Goal: Task Accomplishment & Management: Use online tool/utility

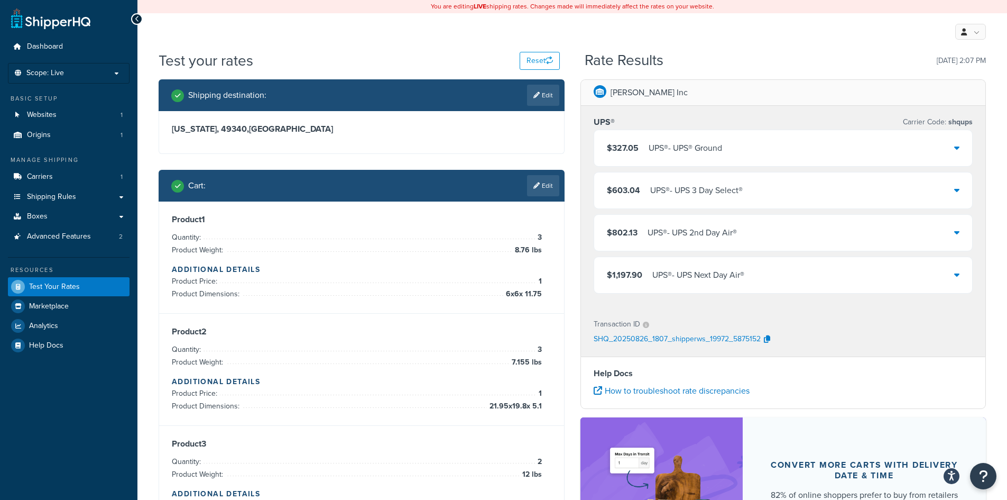
click at [962, 156] on div "$327.05 UPS® - UPS® Ground" at bounding box center [783, 148] width 379 height 36
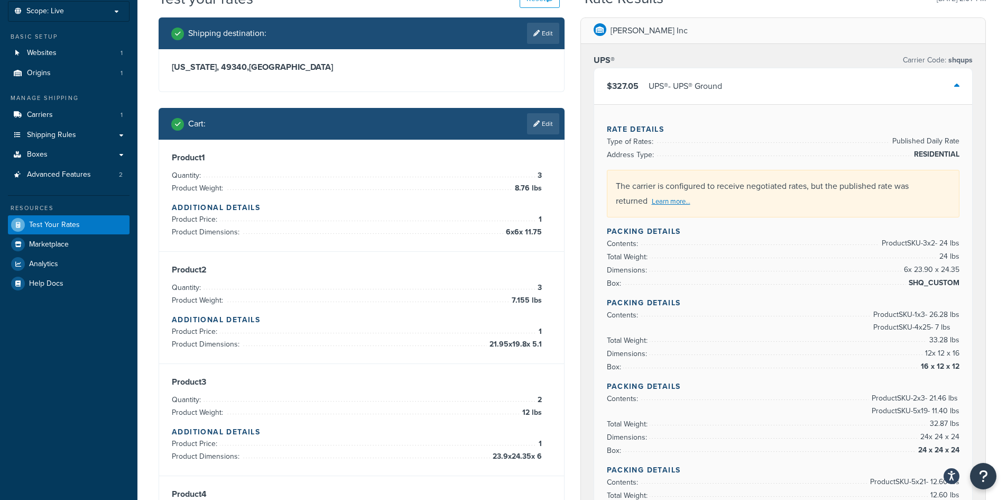
scroll to position [53, 0]
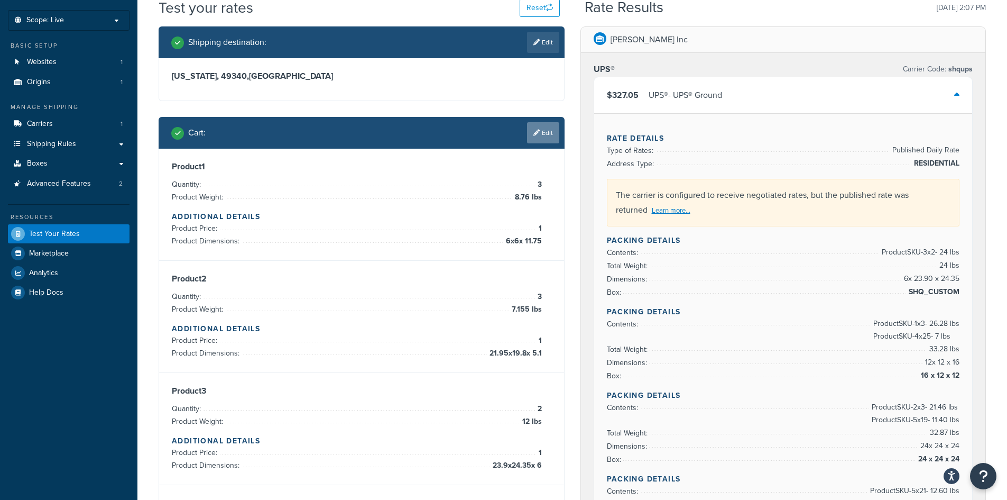
click at [542, 136] on link "Edit" at bounding box center [543, 132] width 32 height 21
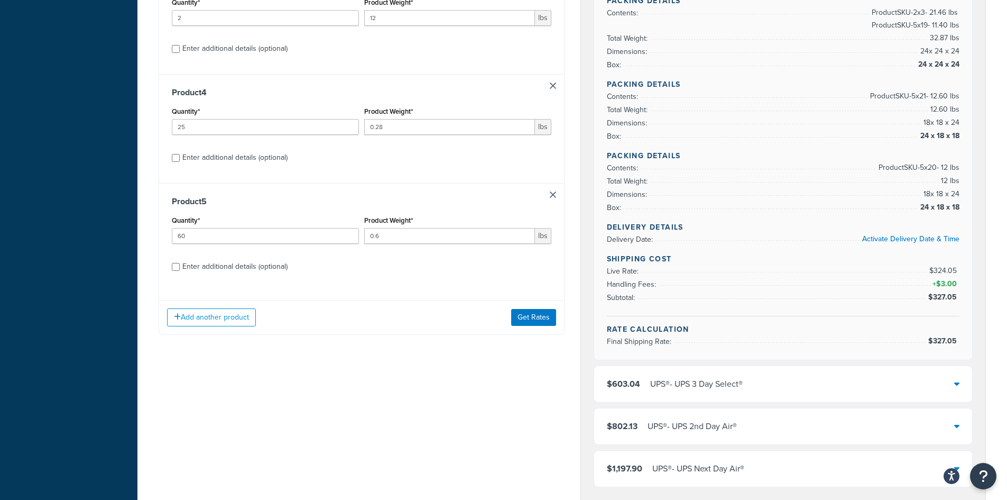
scroll to position [423, 0]
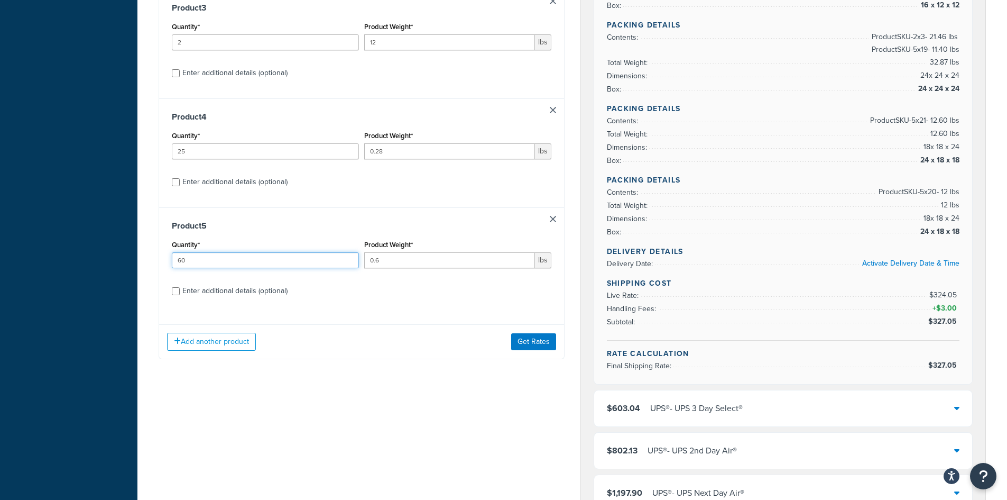
click at [82, 261] on div "Dashboard Scope: Live Basic Setup Websites 1 Origins 1 Manage Shipping Carriers…" at bounding box center [503, 227] width 1007 height 1300
type input "55"
click at [515, 339] on button "Get Rates" at bounding box center [533, 341] width 45 height 17
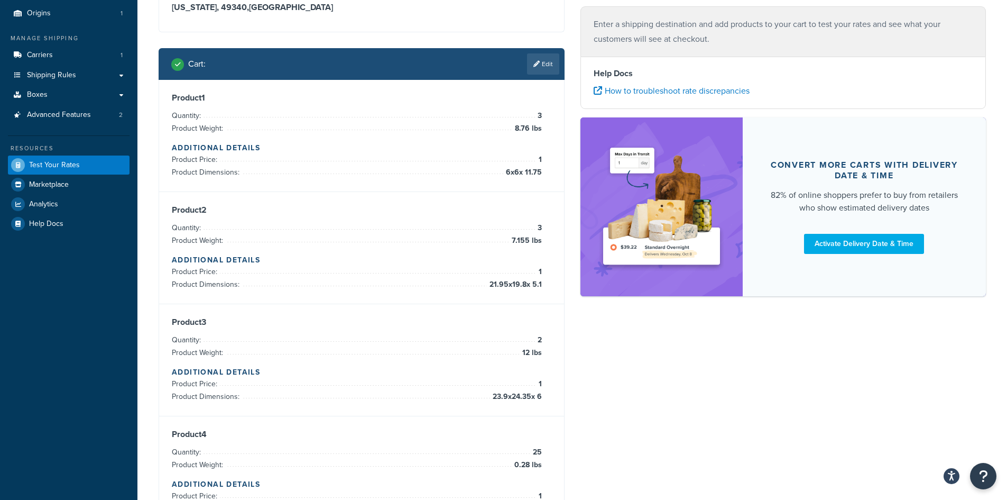
scroll to position [0, 0]
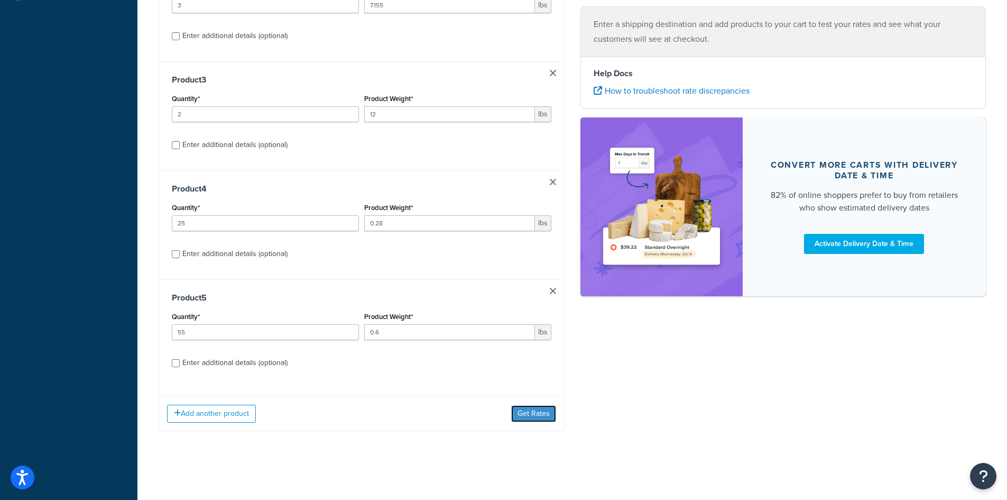
click at [525, 410] on button "Get Rates" at bounding box center [533, 413] width 45 height 17
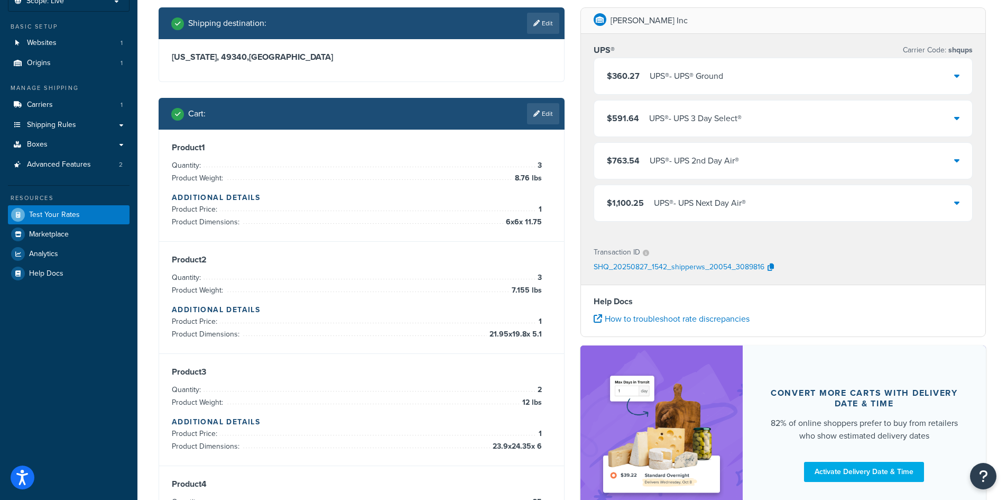
scroll to position [67, 0]
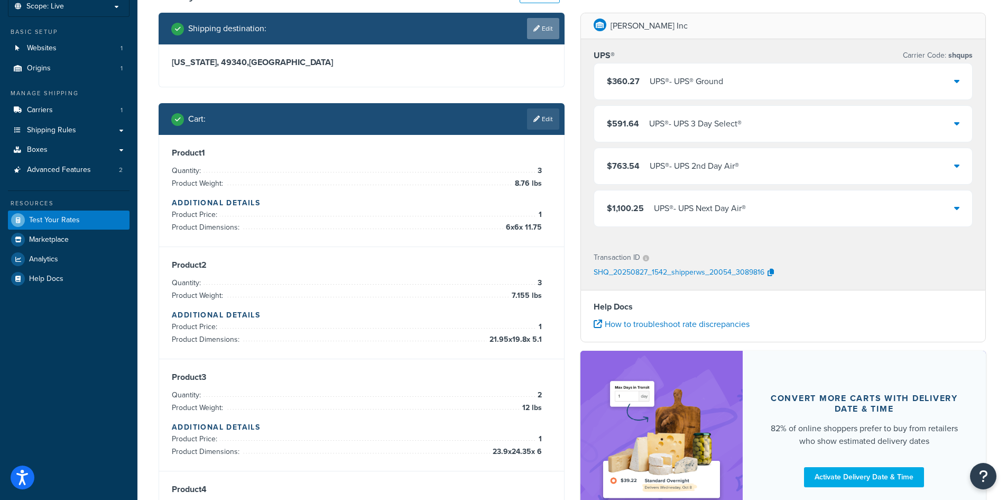
click at [545, 29] on link "Edit" at bounding box center [543, 28] width 32 height 21
select select "MI"
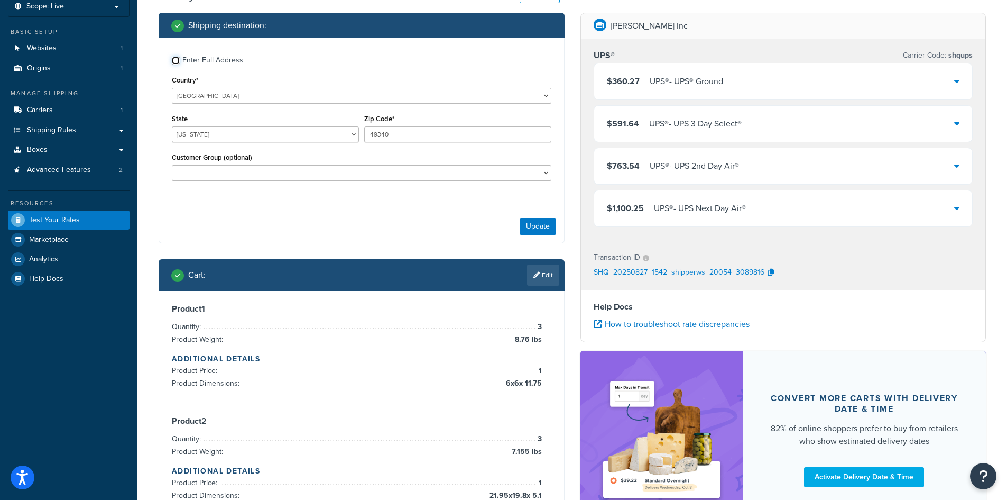
click at [173, 57] on input "Enter Full Address" at bounding box center [176, 61] width 8 height 8
checkbox input "true"
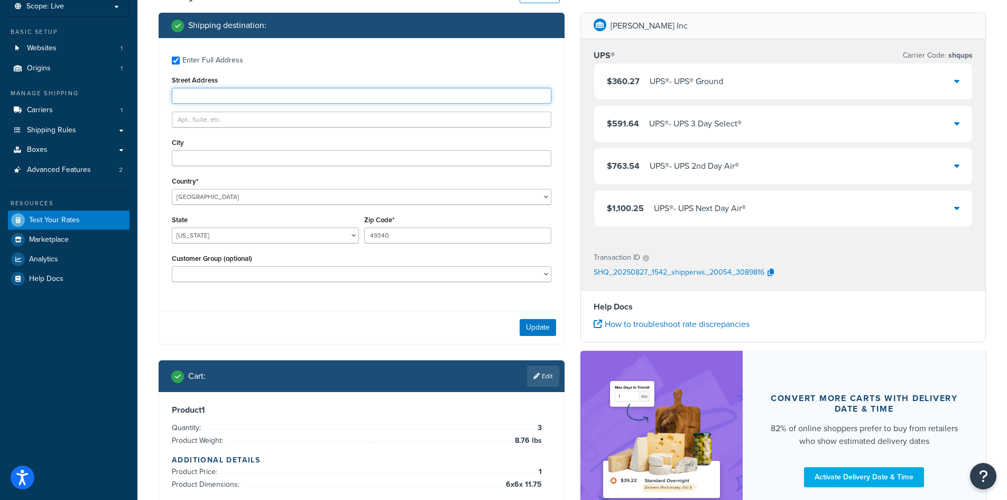
click at [226, 95] on input "Street Address" at bounding box center [362, 96] width 380 height 16
click at [213, 98] on input "Street Address" at bounding box center [362, 96] width 380 height 16
type input "9805 West Pickard Road"
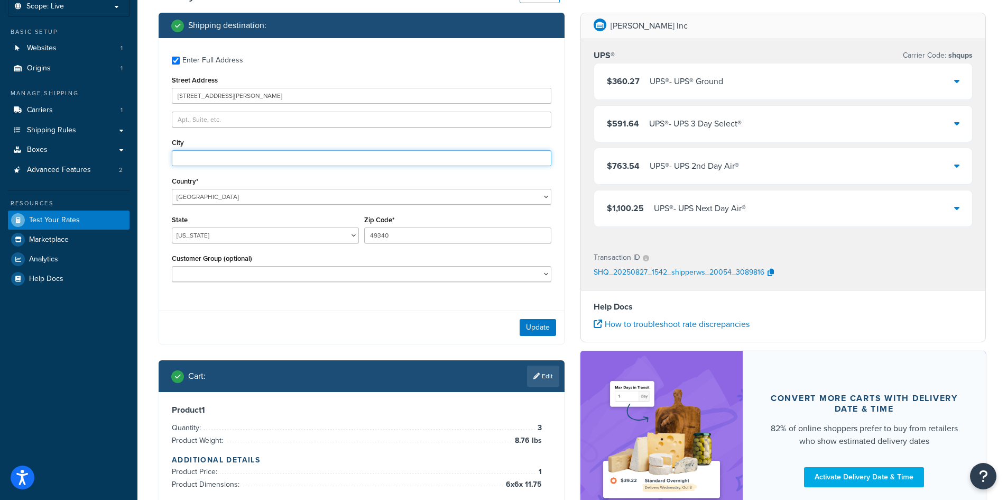
click at [284, 161] on input "City" at bounding box center [362, 158] width 380 height 16
type input "Remus"
click at [534, 328] on button "Update" at bounding box center [538, 327] width 36 height 17
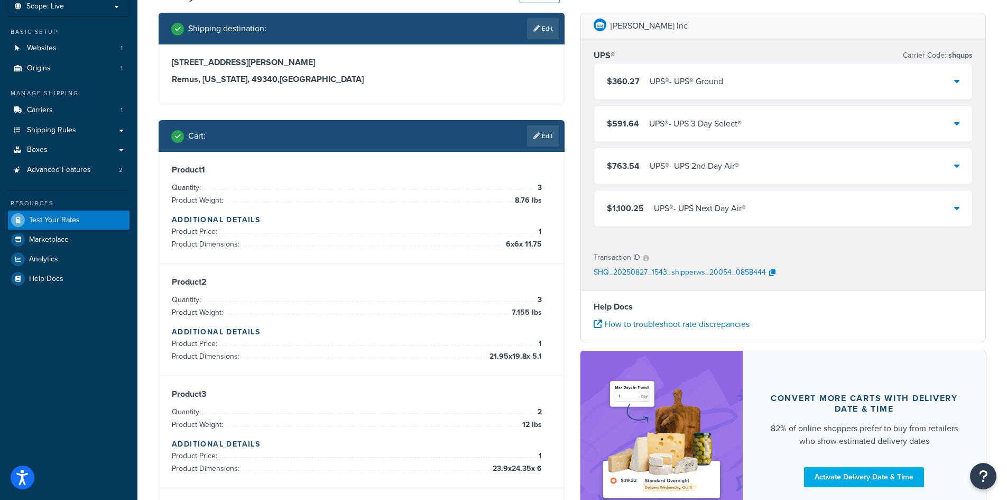
click at [737, 84] on div "$360.27 UPS® - UPS® Ground" at bounding box center [783, 81] width 379 height 36
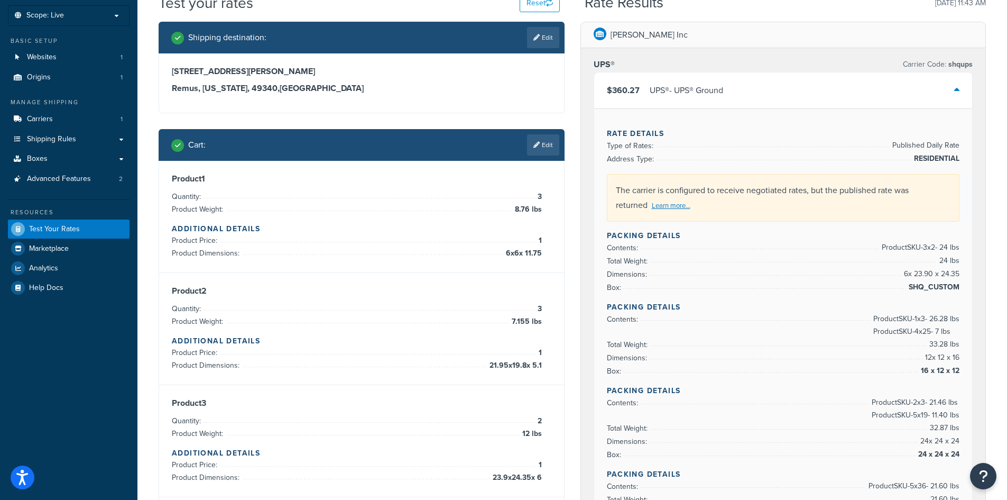
scroll to position [0, 0]
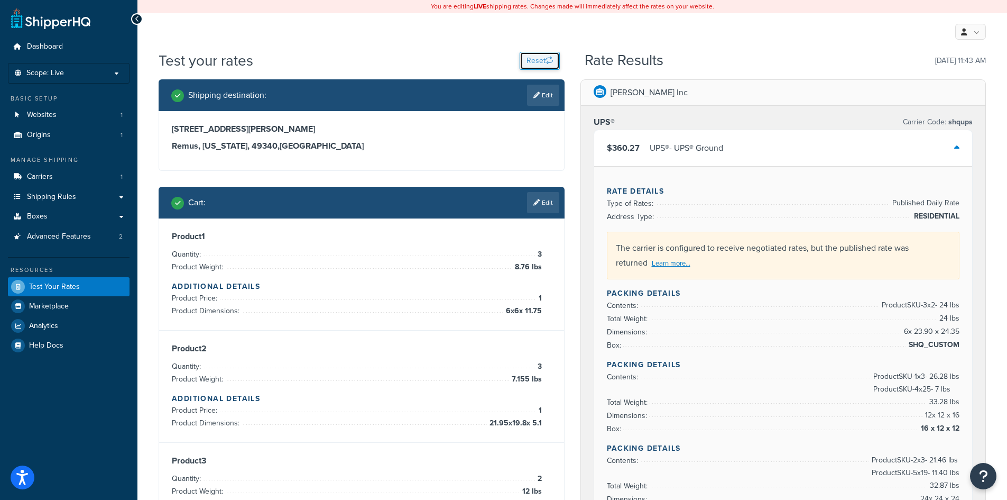
click at [539, 60] on button "Reset" at bounding box center [540, 61] width 40 height 18
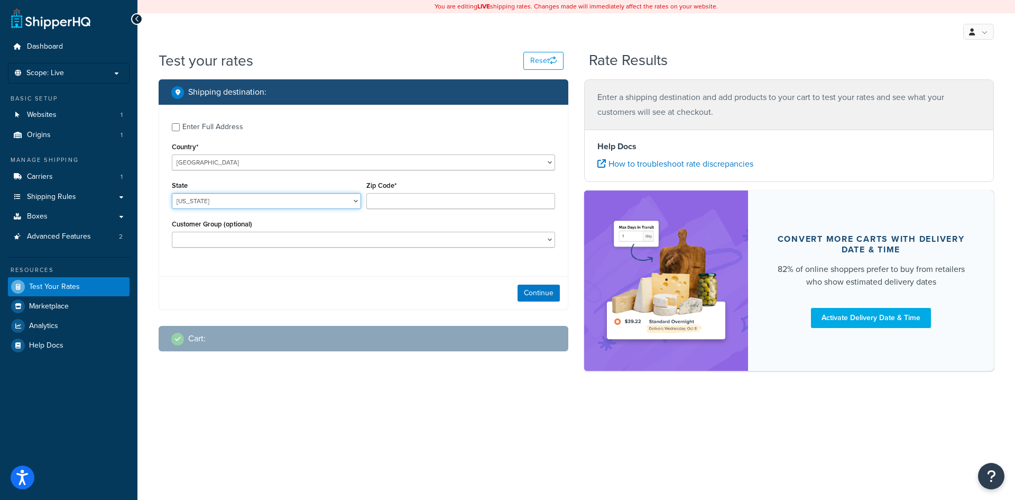
click at [288, 203] on select "Alabama Alaska American Samoa Arizona Arkansas Armed Forces Americas Armed Forc…" at bounding box center [266, 201] width 189 height 16
select select "IL"
click at [172, 193] on select "Alabama Alaska American Samoa Arizona Arkansas Armed Forces Americas Armed Forc…" at bounding box center [266, 201] width 189 height 16
click at [418, 201] on input "Zip Code*" at bounding box center [460, 201] width 189 height 16
type input "62305"
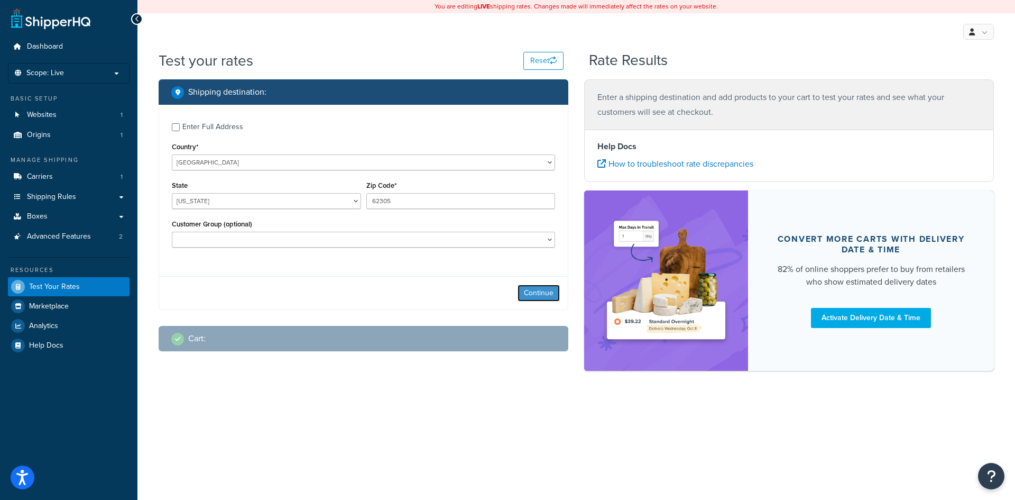
click at [544, 301] on button "Continue" at bounding box center [539, 293] width 42 height 17
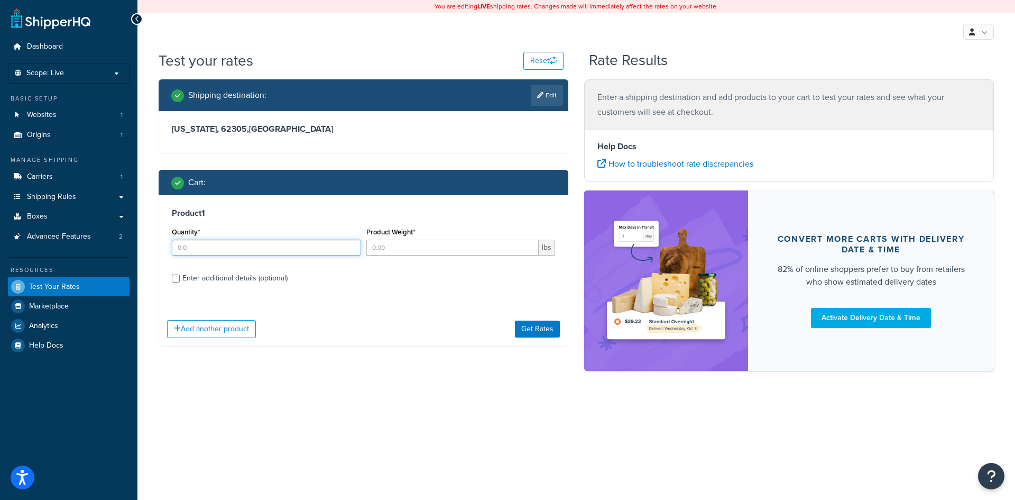
click at [248, 249] on input "Quantity*" at bounding box center [266, 248] width 189 height 16
type input "4"
type input "7"
click at [231, 327] on button "Add another product" at bounding box center [211, 329] width 89 height 18
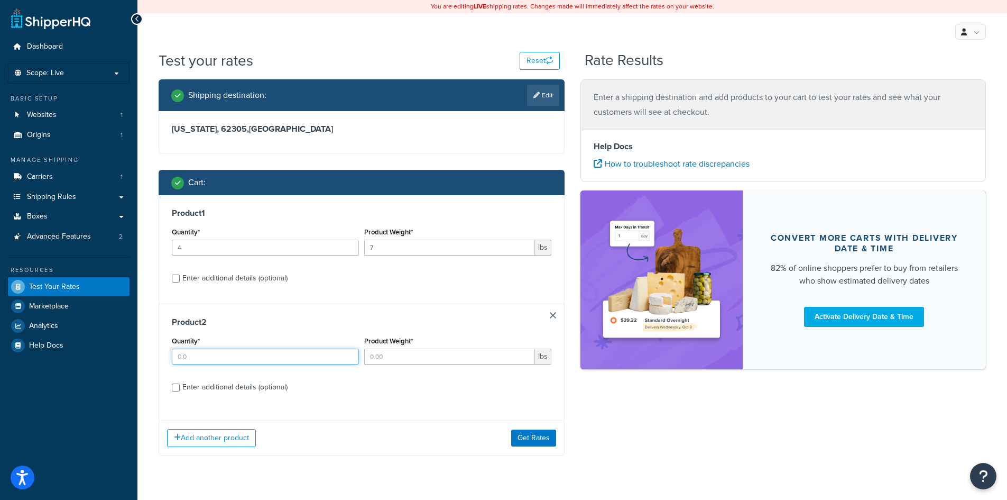
click at [225, 360] on input "Quantity*" at bounding box center [265, 357] width 187 height 16
type input "1"
type input "12"
click at [174, 384] on input "Enter additional details (optional)" at bounding box center [176, 387] width 8 height 8
checkbox input "true"
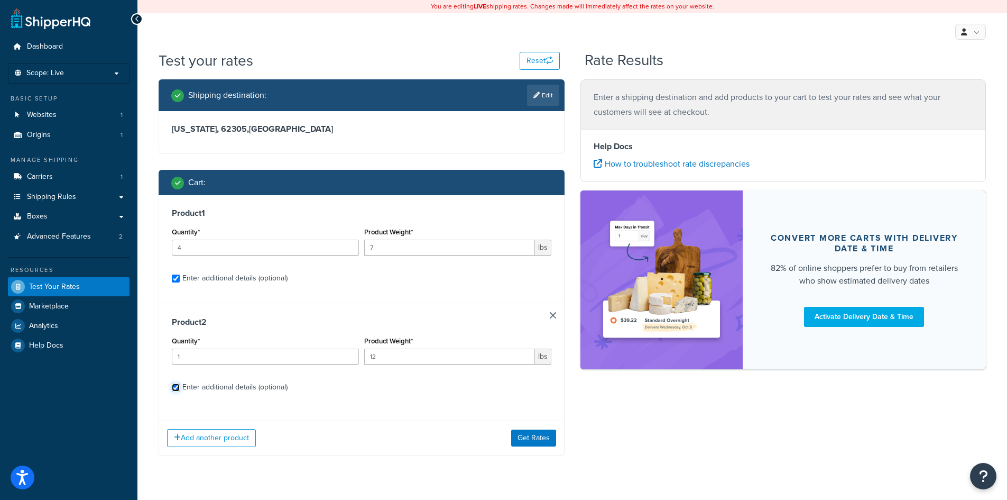
checkbox input "true"
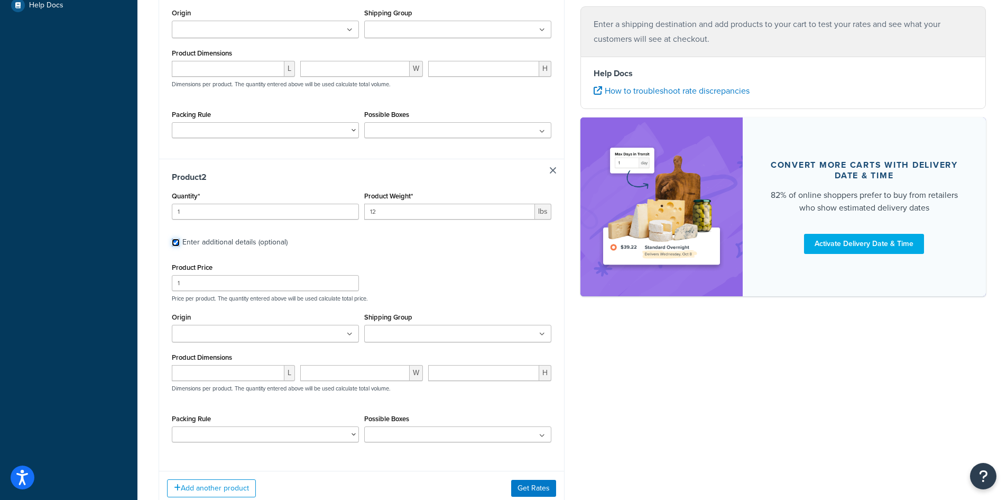
scroll to position [370, 0]
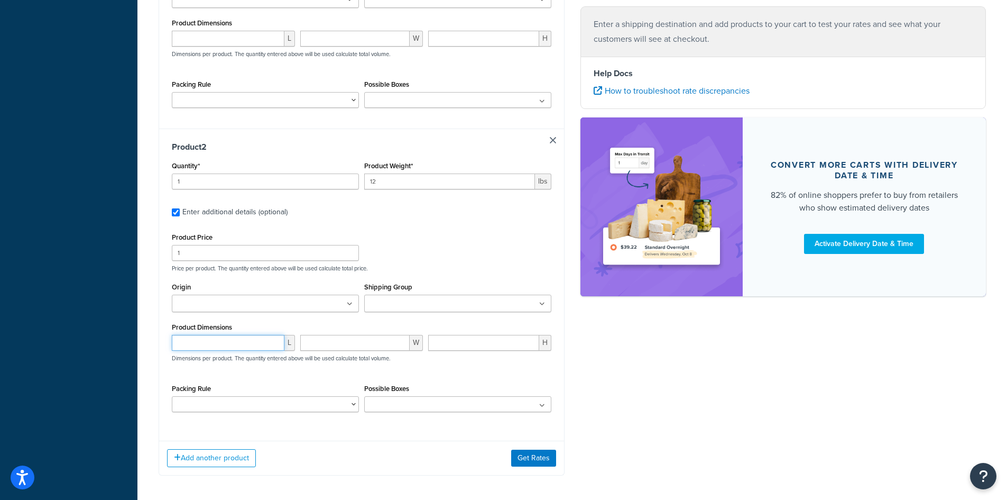
click at [211, 346] on input "number" at bounding box center [228, 343] width 113 height 16
type input "4.55"
type input "7.05"
type input "11.55"
click at [530, 456] on button "Get Rates" at bounding box center [533, 458] width 45 height 17
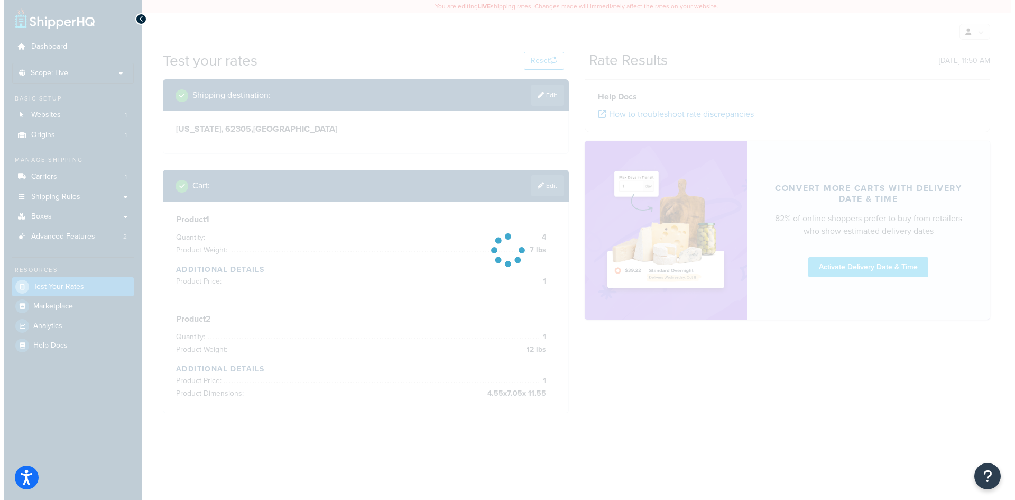
scroll to position [0, 0]
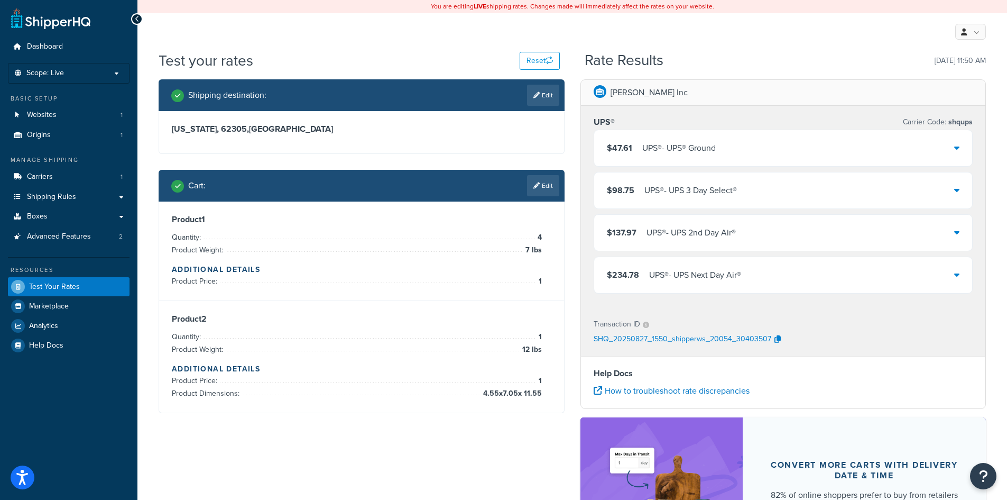
drag, startPoint x: 960, startPoint y: 151, endPoint x: 961, endPoint y: 161, distance: 10.6
click at [960, 151] on div "$47.61 UPS® - UPS® Ground" at bounding box center [783, 148] width 379 height 36
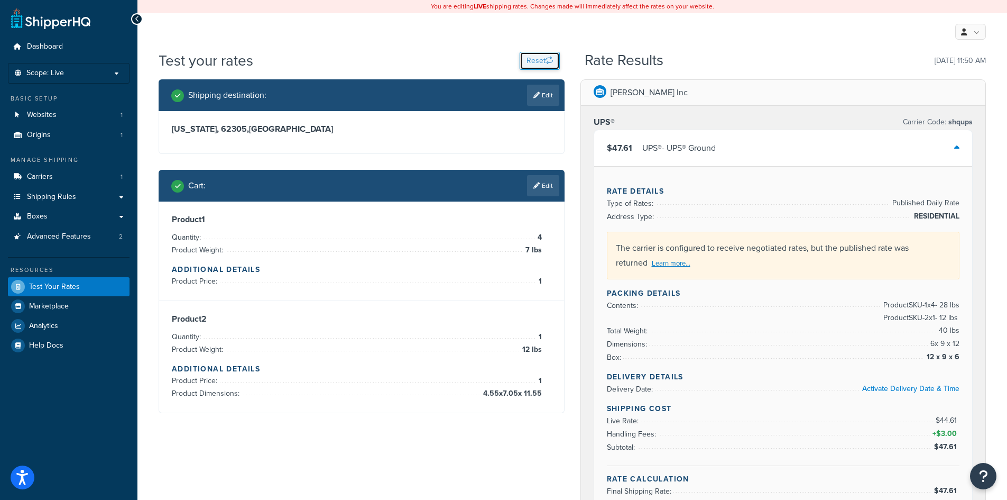
click at [544, 63] on button "Reset" at bounding box center [540, 61] width 40 height 18
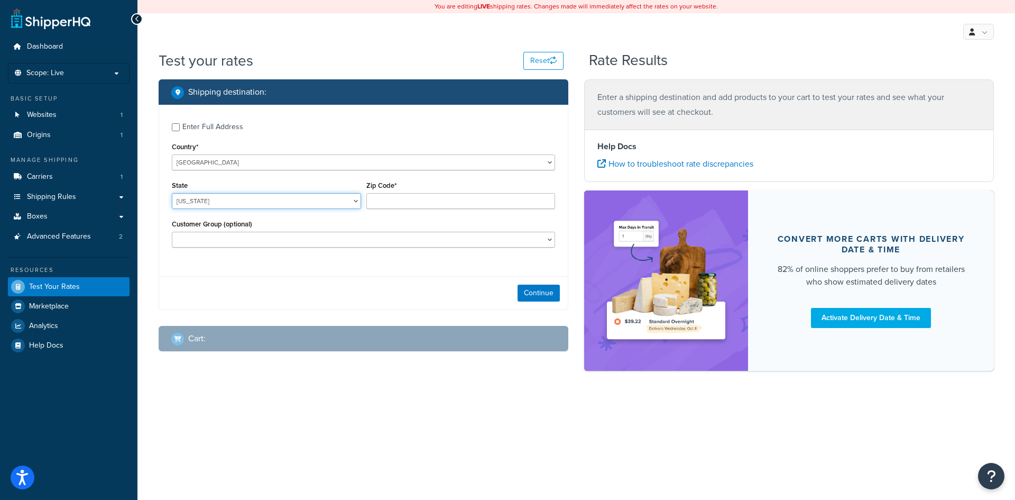
click at [323, 201] on select "[US_STATE] [US_STATE] [US_STATE] [US_STATE] [US_STATE] Armed Forces Americas Ar…" at bounding box center [266, 201] width 189 height 16
select select "MI"
click at [172, 193] on select "[US_STATE] [US_STATE] [US_STATE] [US_STATE] [US_STATE] Armed Forces Americas Ar…" at bounding box center [266, 201] width 189 height 16
click at [451, 208] on body "Press Alt+1 for screen-reader mode, Alt+0 to cancel Accessibility Screen-Reader…" at bounding box center [507, 250] width 1015 height 500
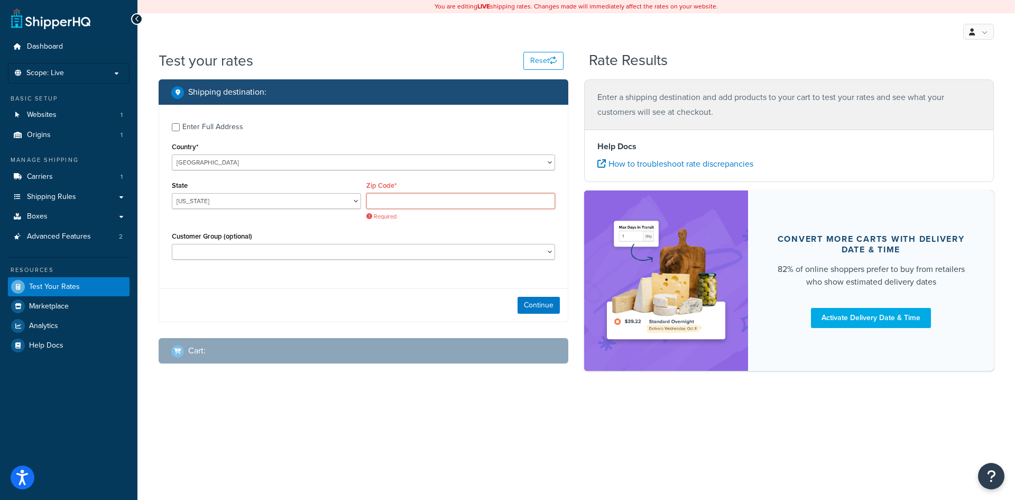
click at [405, 201] on input "Zip Code*" at bounding box center [460, 201] width 189 height 16
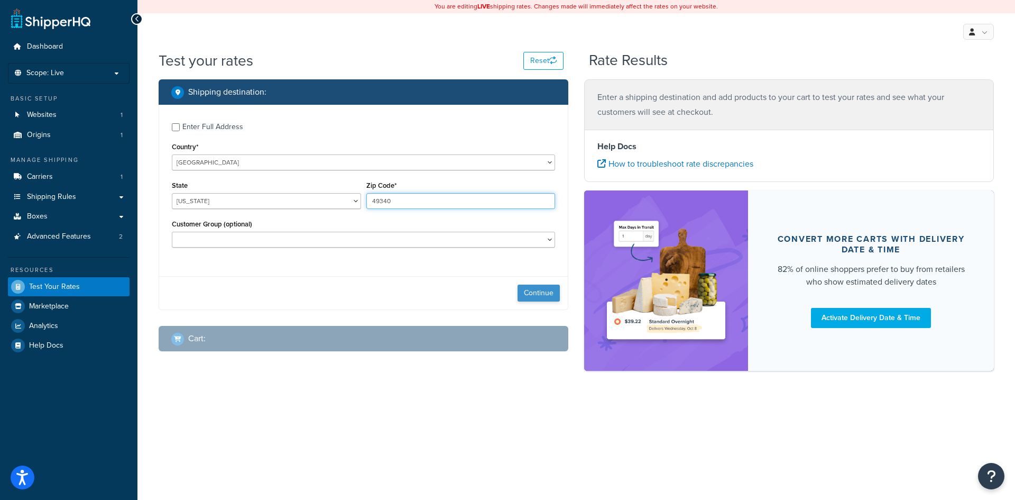
type input "49340"
click at [537, 295] on button "Continue" at bounding box center [539, 293] width 42 height 17
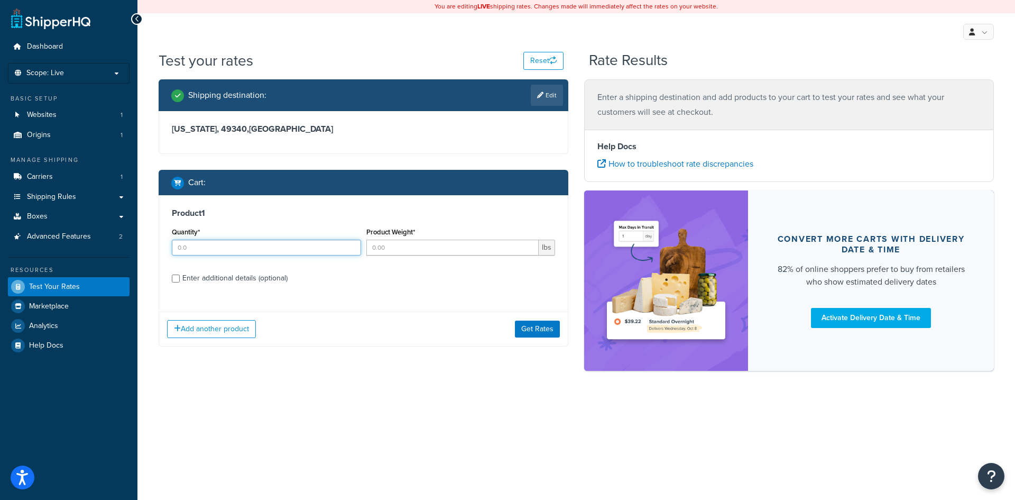
click at [226, 251] on input "Quantity*" at bounding box center [266, 248] width 189 height 16
type input "3"
type input "8.76"
click at [178, 282] on input "Enter additional details (optional)" at bounding box center [176, 278] width 8 height 8
checkbox input "true"
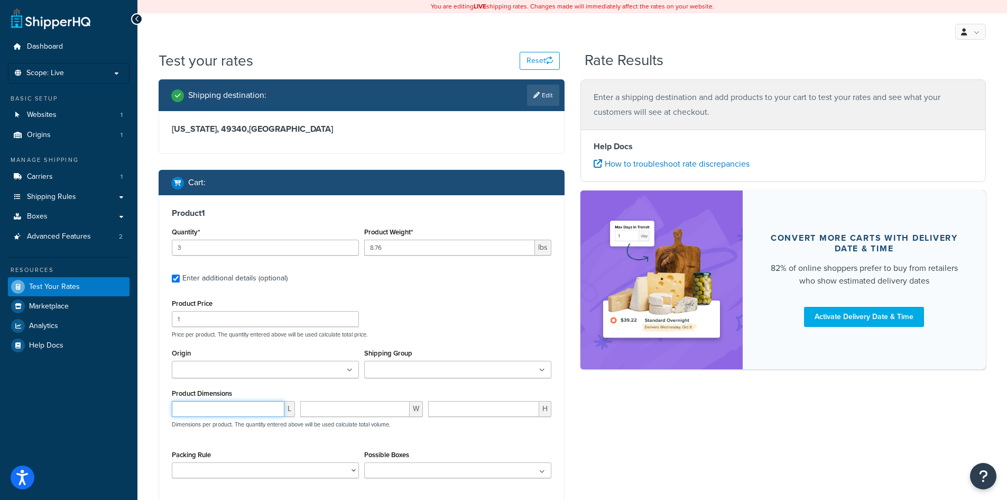
drag, startPoint x: 215, startPoint y: 414, endPoint x: 209, endPoint y: 406, distance: 9.8
click at [214, 412] on input "number" at bounding box center [228, 409] width 113 height 16
type input "6"
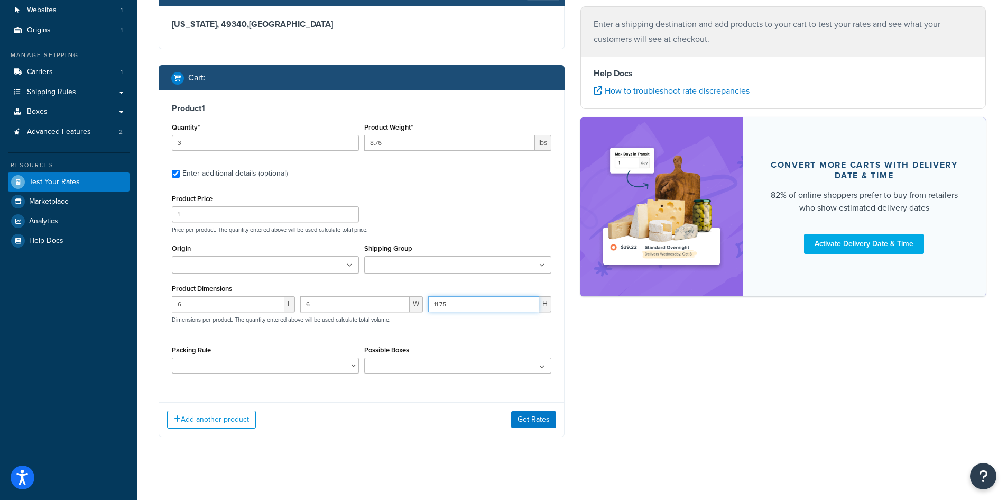
scroll to position [111, 0]
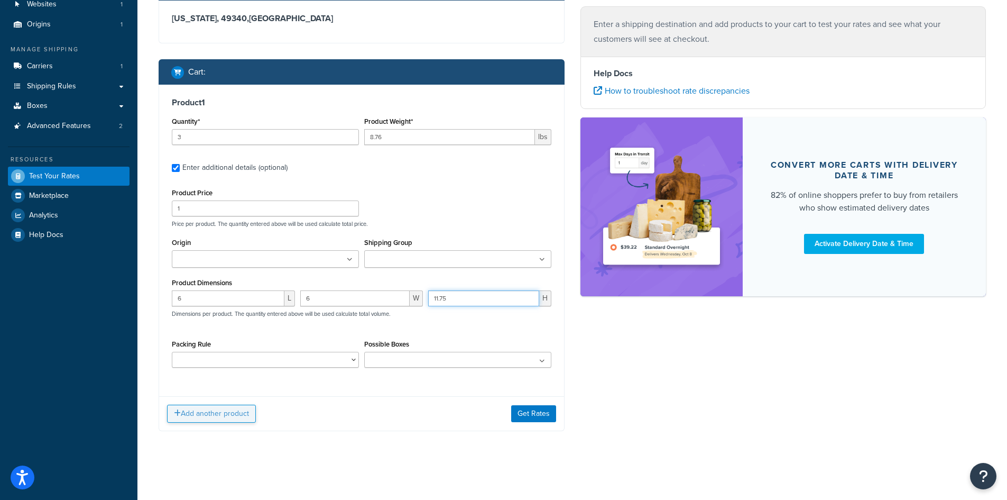
type input "11.75"
click at [210, 409] on button "Add another product" at bounding box center [211, 414] width 89 height 18
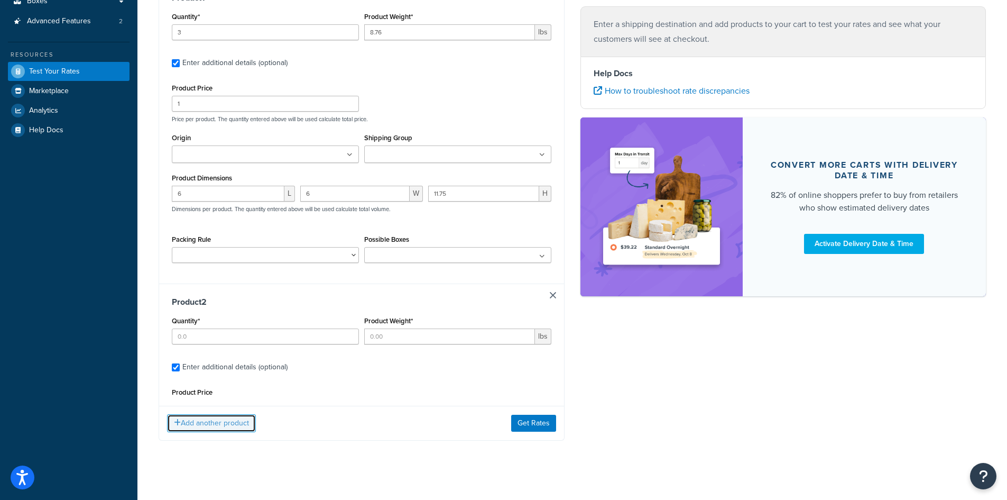
scroll to position [216, 0]
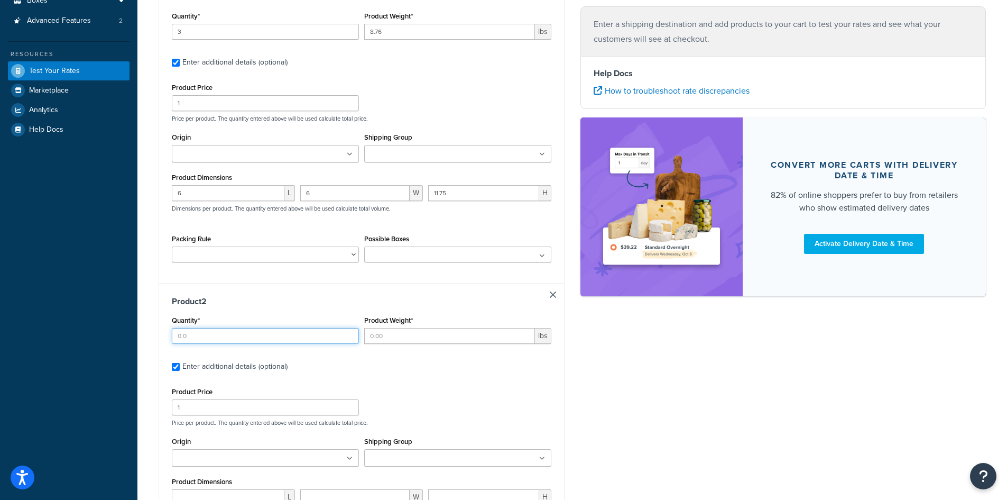
click at [232, 334] on input "Quantity*" at bounding box center [265, 336] width 187 height 16
type input "3"
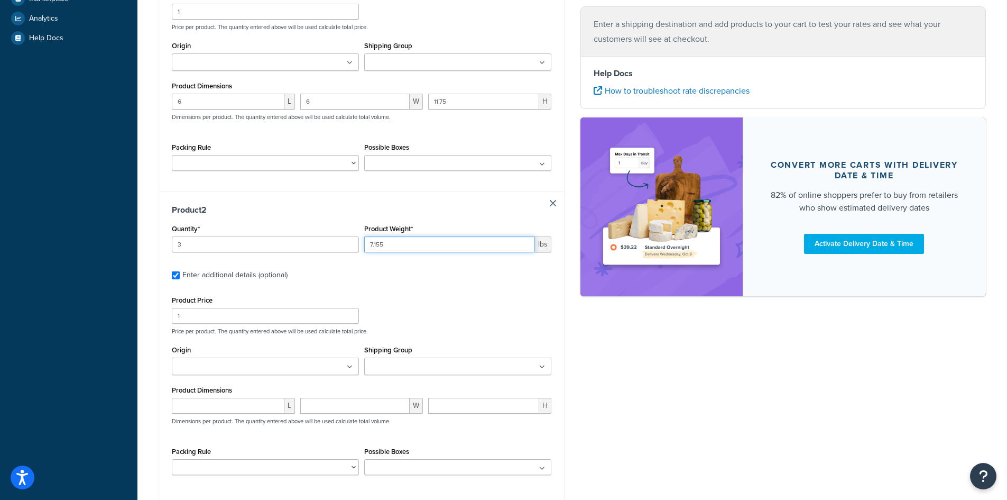
scroll to position [322, 0]
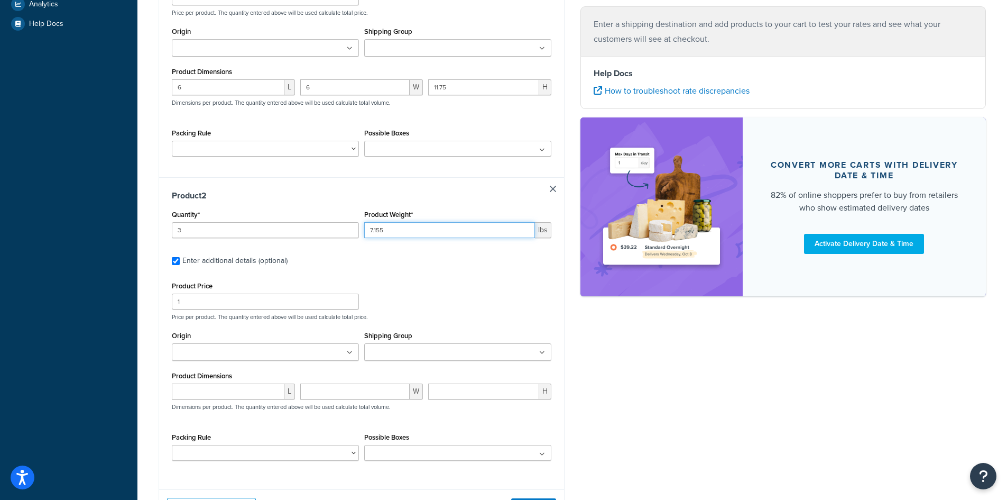
type input "7.155"
click at [205, 391] on input "number" at bounding box center [228, 391] width 113 height 16
type input "21.95"
type input "19.8"
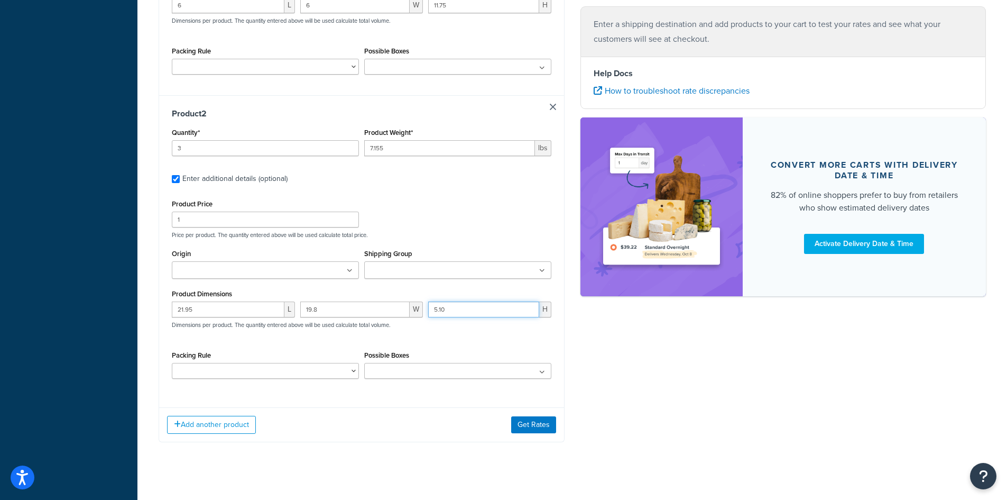
scroll to position [415, 0]
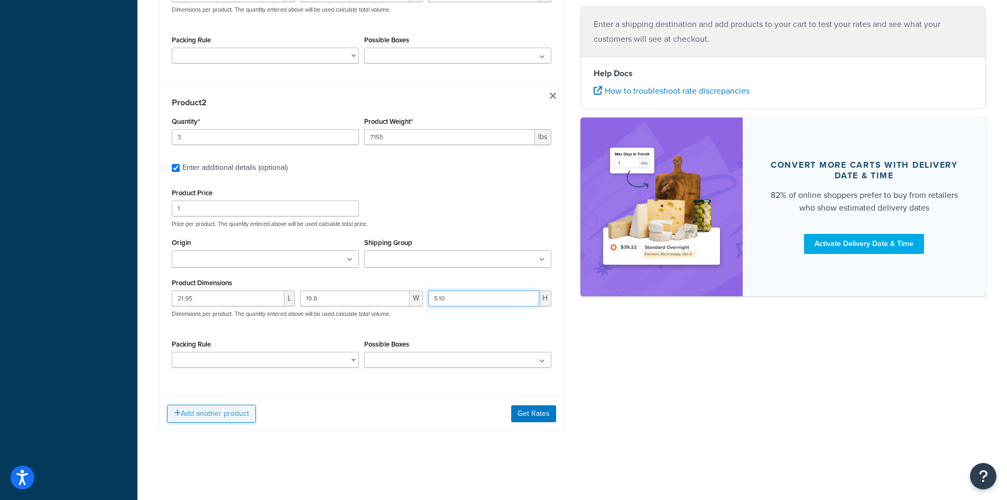
type input "5.10"
click at [221, 415] on button "Add another product" at bounding box center [211, 414] width 89 height 18
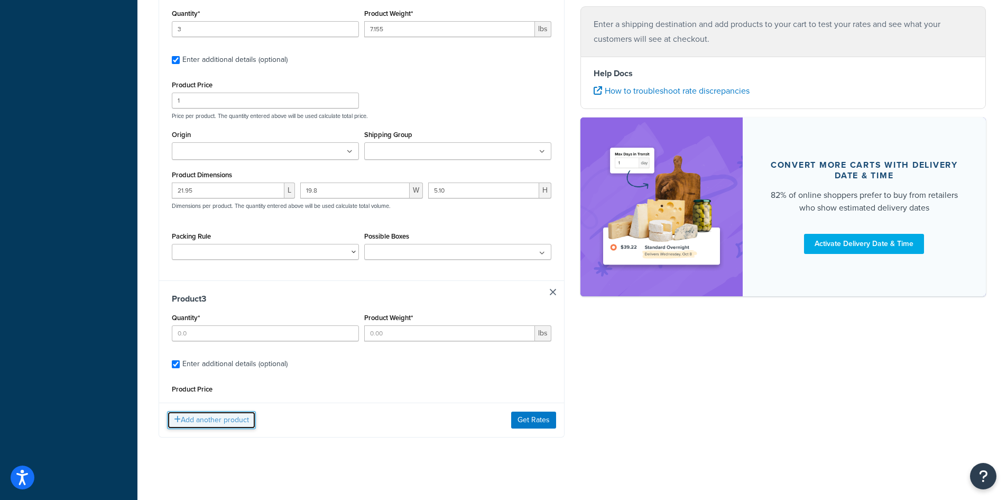
scroll to position [529, 0]
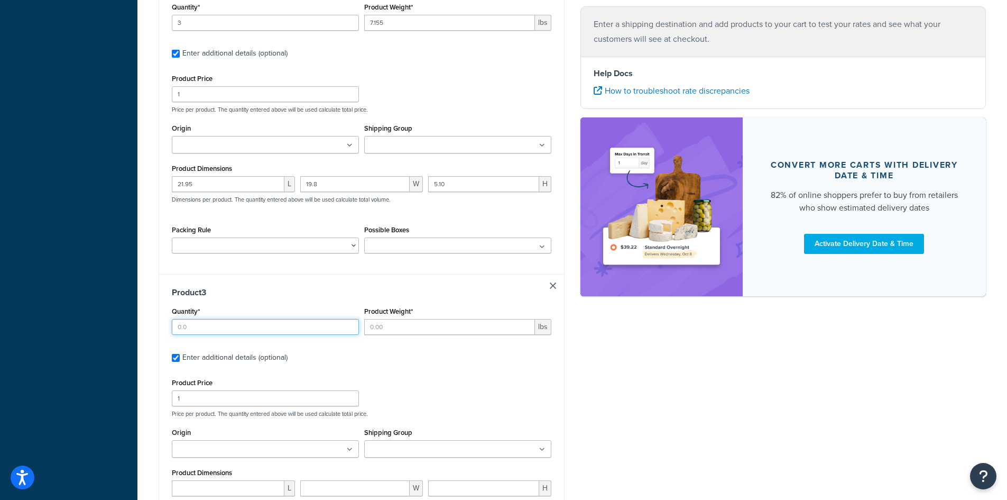
click at [218, 324] on input "Quantity*" at bounding box center [265, 327] width 187 height 16
type input "2"
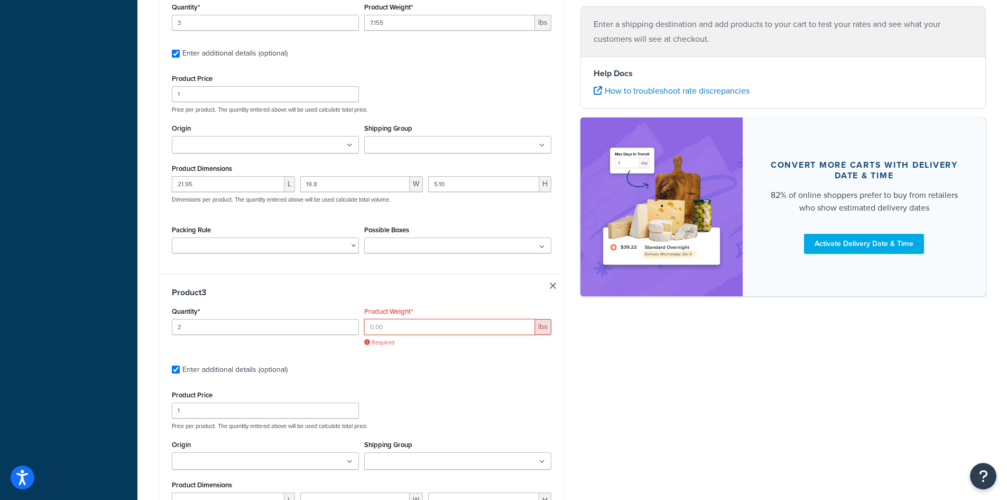
click at [382, 323] on input "Product Weight*" at bounding box center [449, 327] width 171 height 16
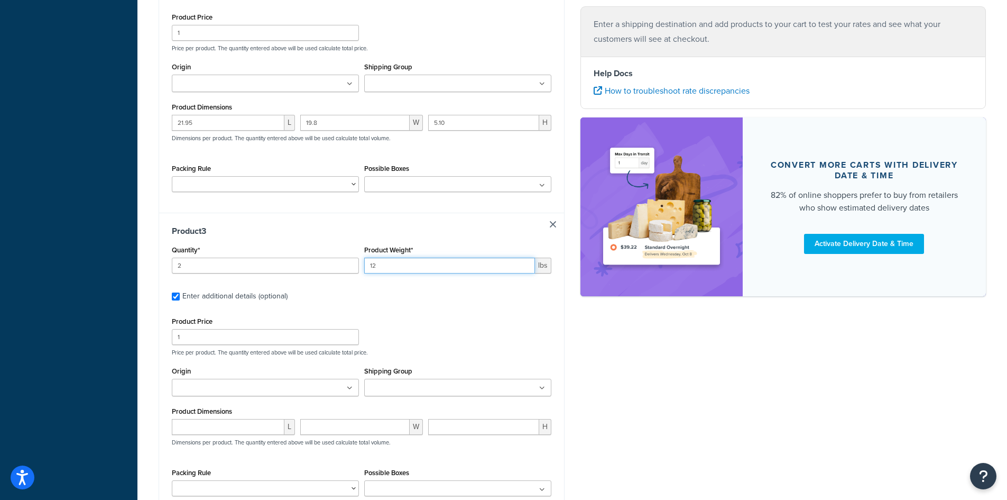
scroll to position [635, 0]
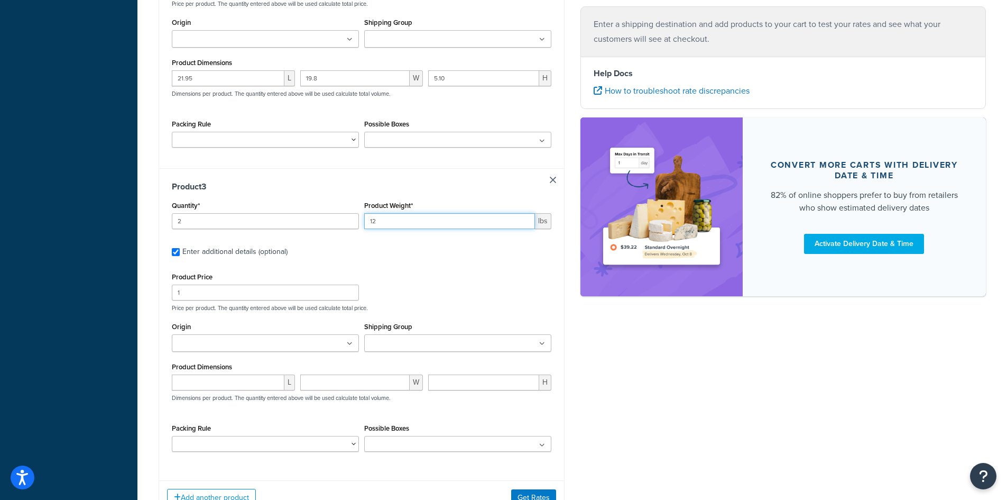
type input "12"
click at [235, 381] on input "number" at bounding box center [228, 382] width 113 height 16
type input "12"
type input "23.9"
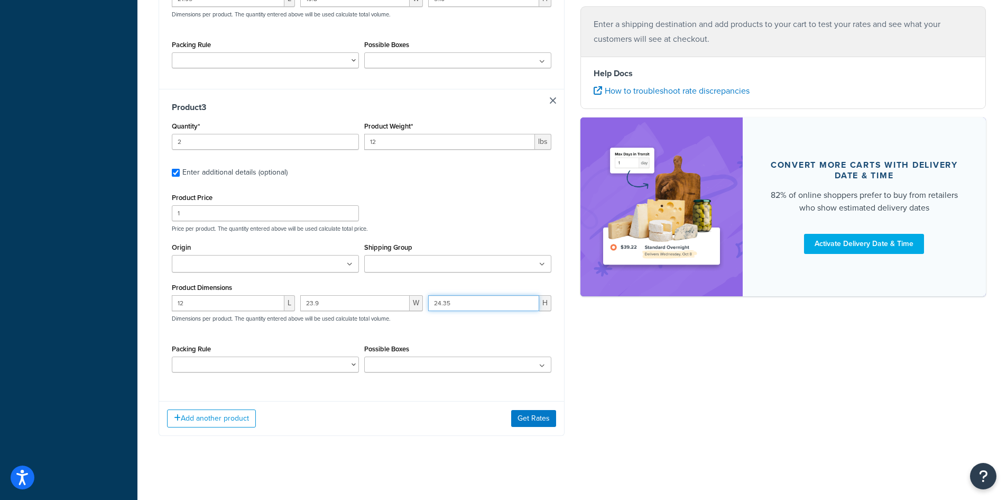
scroll to position [719, 0]
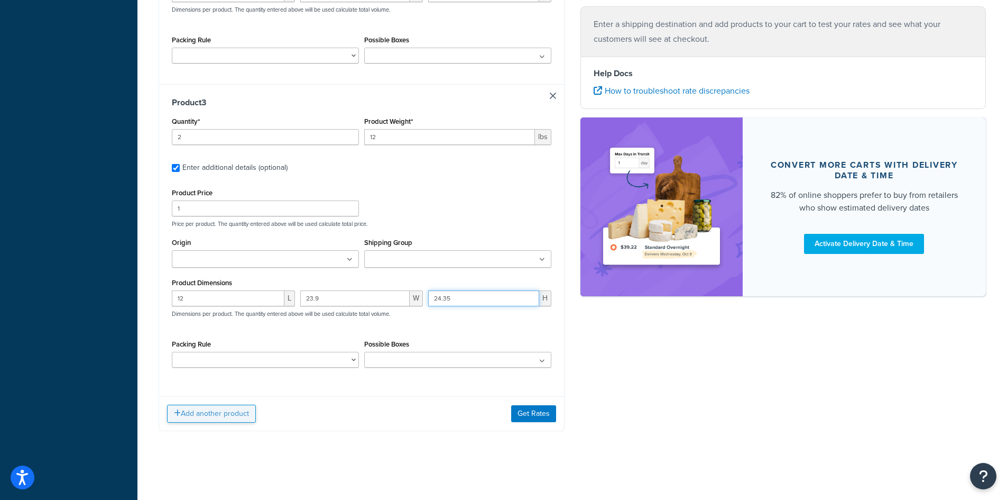
type input "24.35"
click at [206, 412] on button "Add another product" at bounding box center [211, 414] width 89 height 18
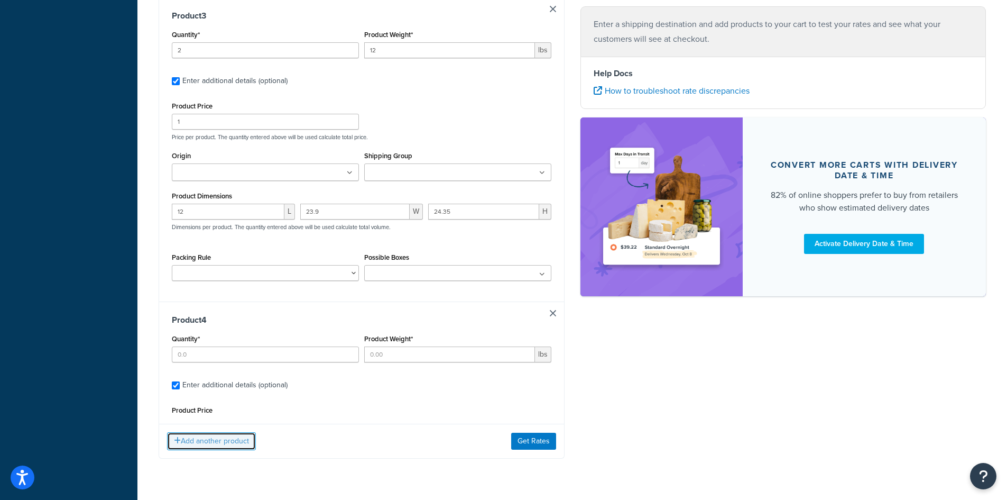
scroll to position [807, 0]
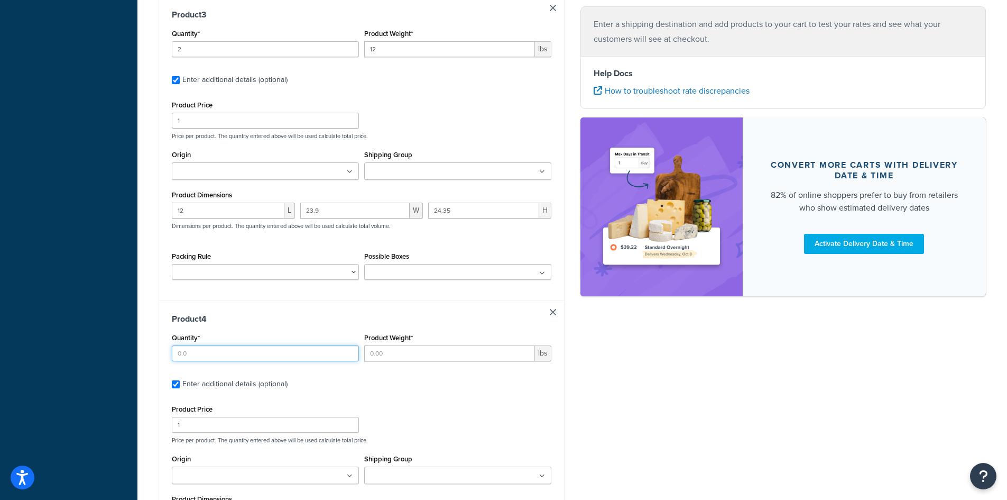
click at [229, 355] on input "Quantity*" at bounding box center [265, 353] width 187 height 16
type input "25"
type input "0.28"
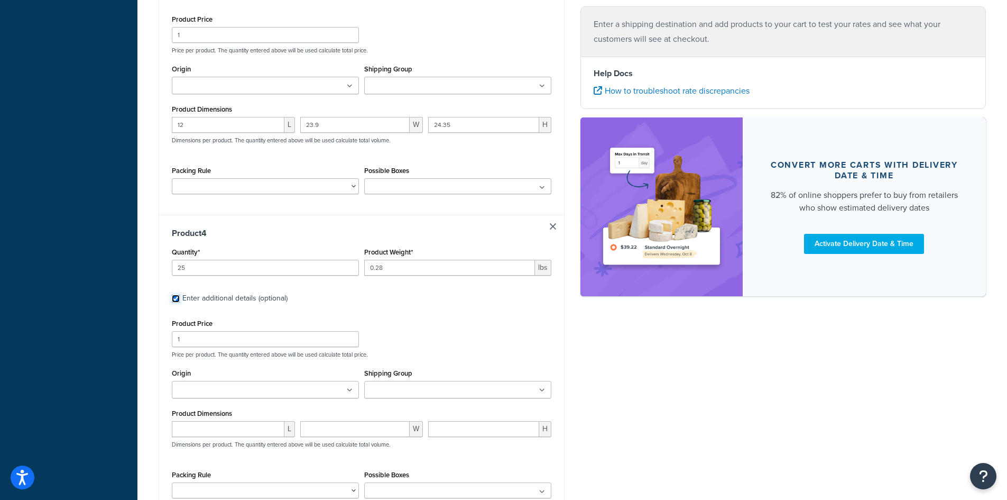
scroll to position [912, 0]
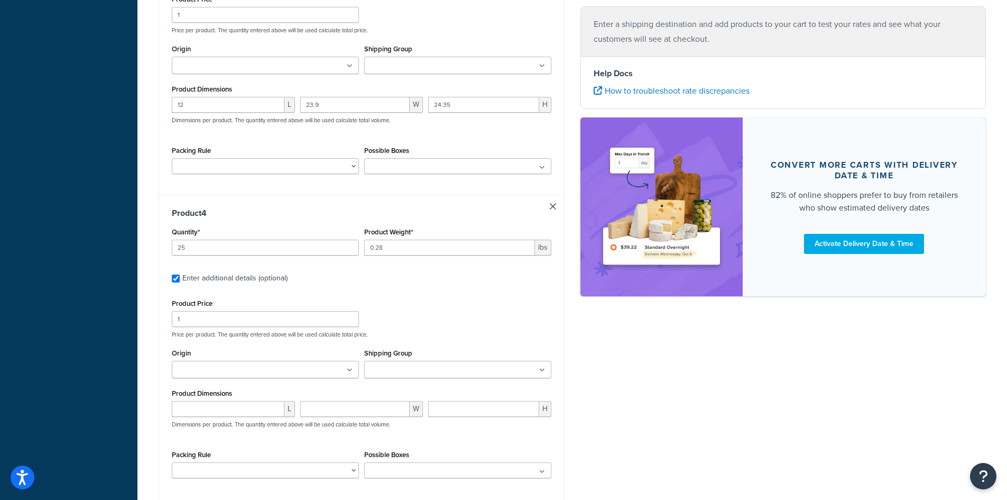
click at [221, 397] on label "Product Dimensions" at bounding box center [202, 393] width 60 height 8
click at [220, 404] on input "number" at bounding box center [228, 409] width 113 height 16
type input "2.05"
type input "0.28"
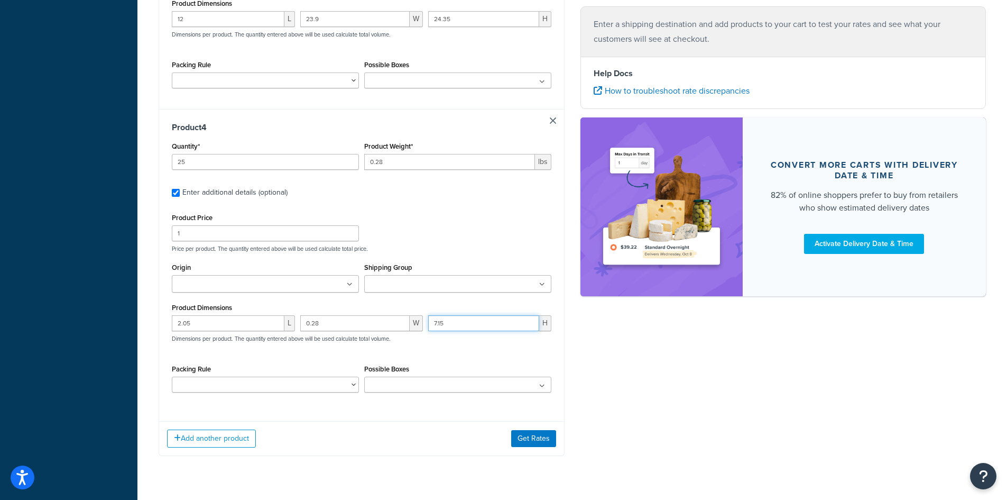
scroll to position [1023, 0]
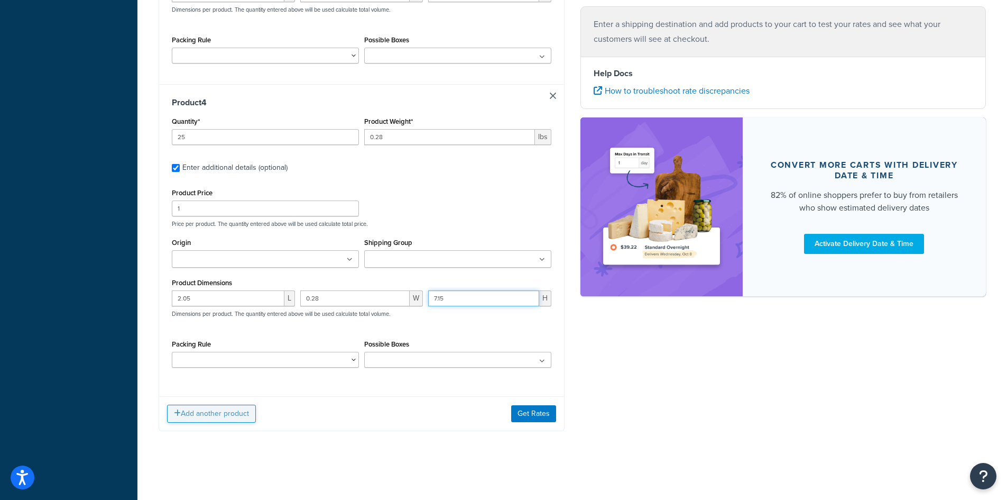
type input "7.15"
click at [198, 414] on button "Add another product" at bounding box center [211, 414] width 89 height 18
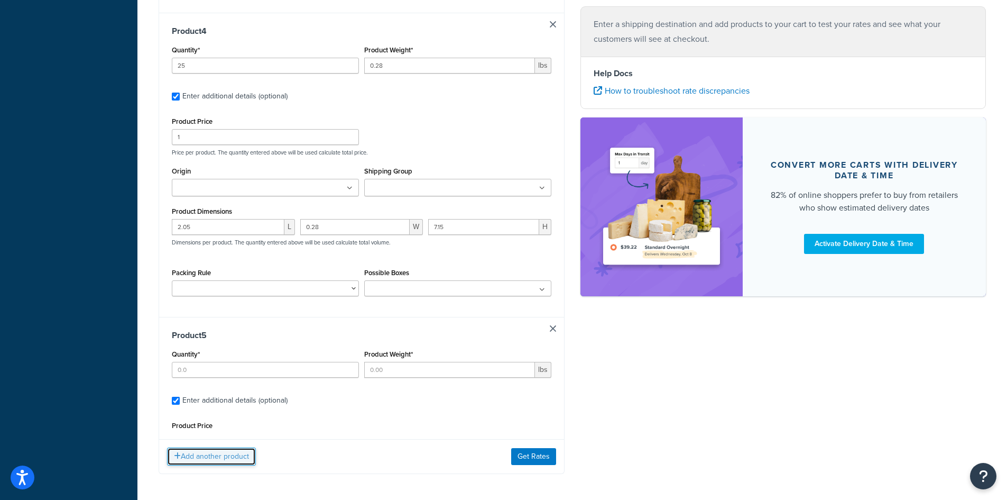
scroll to position [1099, 0]
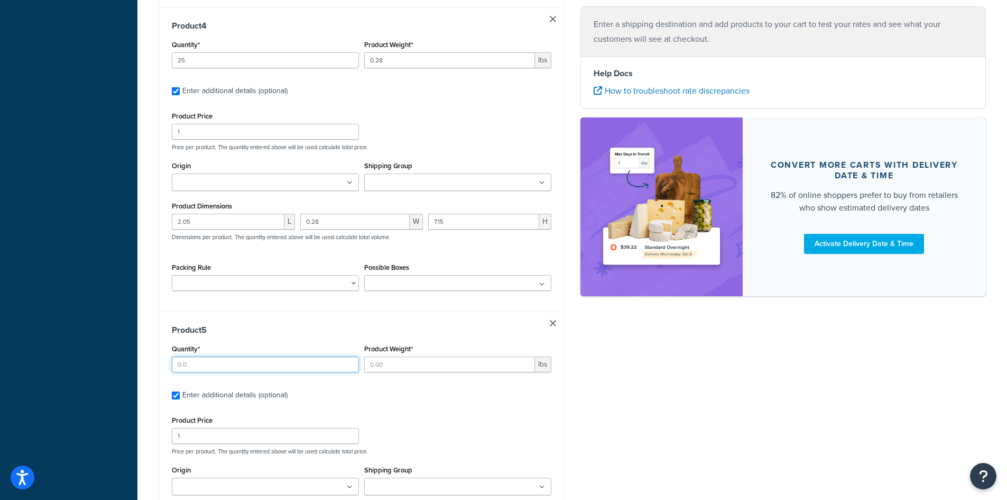
click at [221, 358] on input "Quantity*" at bounding box center [265, 364] width 187 height 16
type input "60"
click at [410, 362] on input "Product Weight*" at bounding box center [449, 364] width 171 height 16
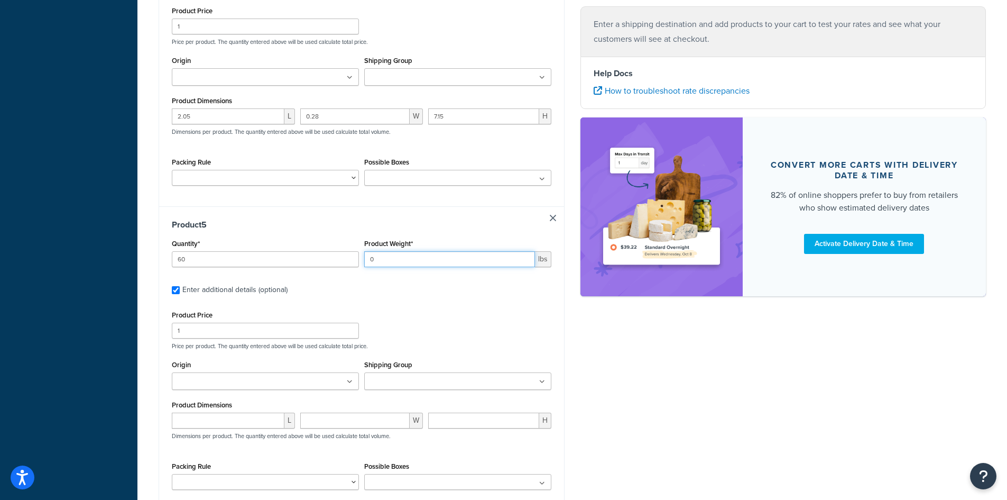
scroll to position [1205, 0]
type input "0"
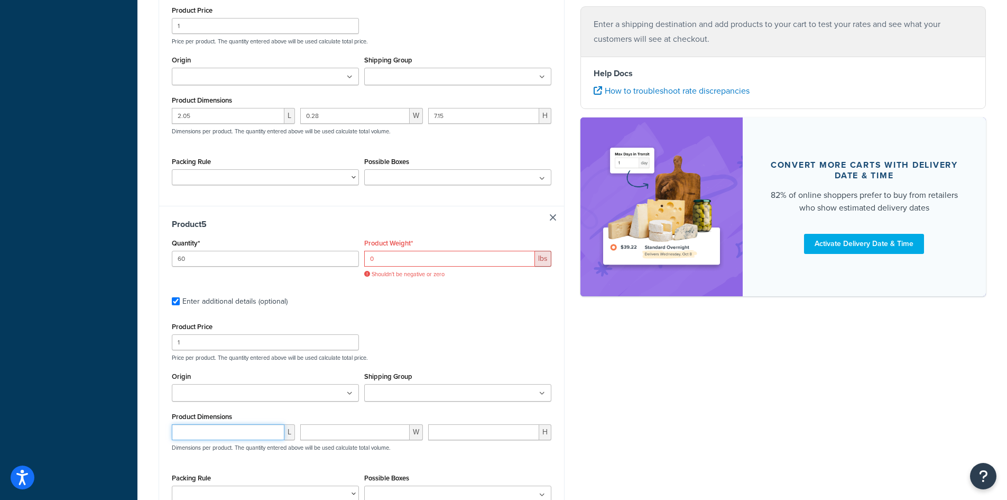
click at [227, 421] on div "Product Dimensions L W H Dimensions per product. The quantity entered above wil…" at bounding box center [362, 435] width 380 height 53
type input "16.85"
type input "7.5"
type input "2.85"
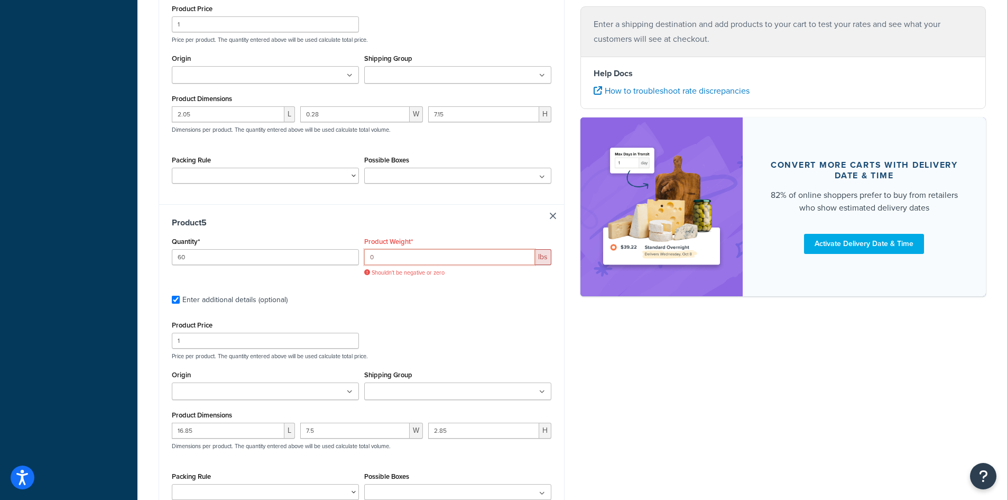
click at [424, 259] on input "0" at bounding box center [449, 257] width 171 height 16
drag, startPoint x: 402, startPoint y: 258, endPoint x: 326, endPoint y: 255, distance: 75.7
click at [326, 255] on div "Quantity* 60 Product Weight* 00 lbs Shouldn't be negative or zero" at bounding box center [361, 259] width 385 height 50
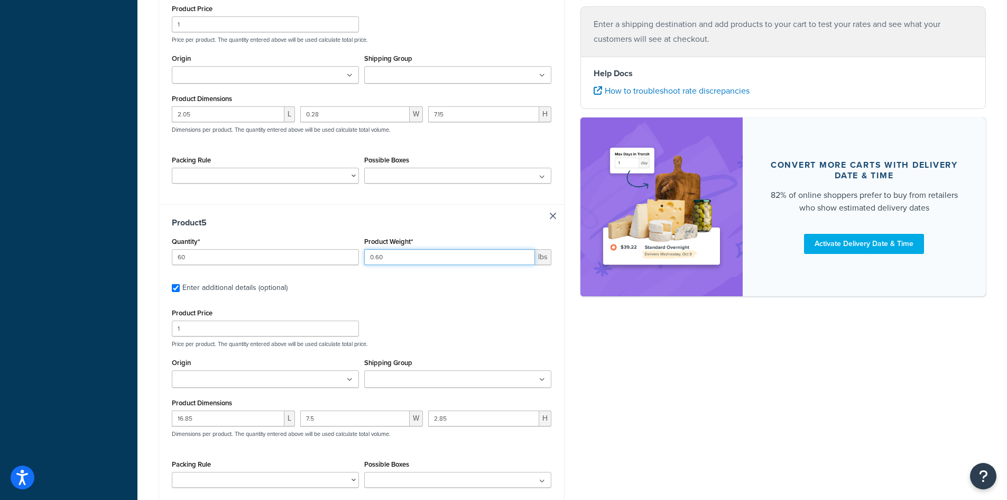
type input "0.60"
click at [422, 286] on label "Enter additional details (optional)" at bounding box center [366, 286] width 369 height 17
click at [180, 286] on input "Enter additional details (optional)" at bounding box center [176, 288] width 8 height 8
checkbox input "false"
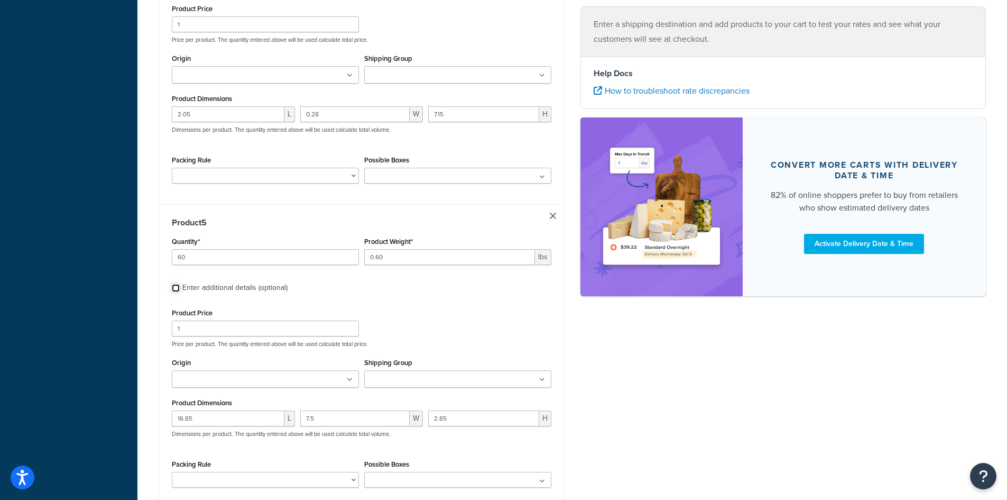
checkbox input "false"
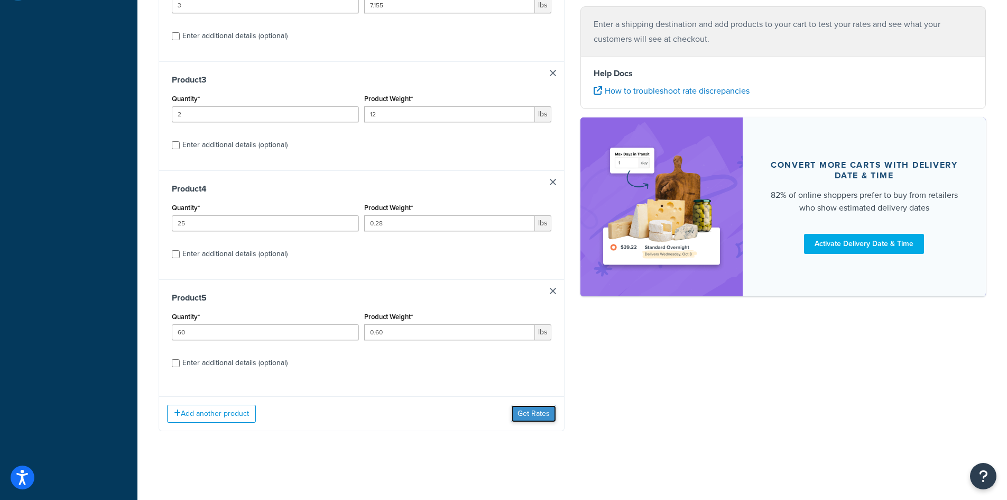
click at [528, 417] on button "Get Rates" at bounding box center [533, 413] width 45 height 17
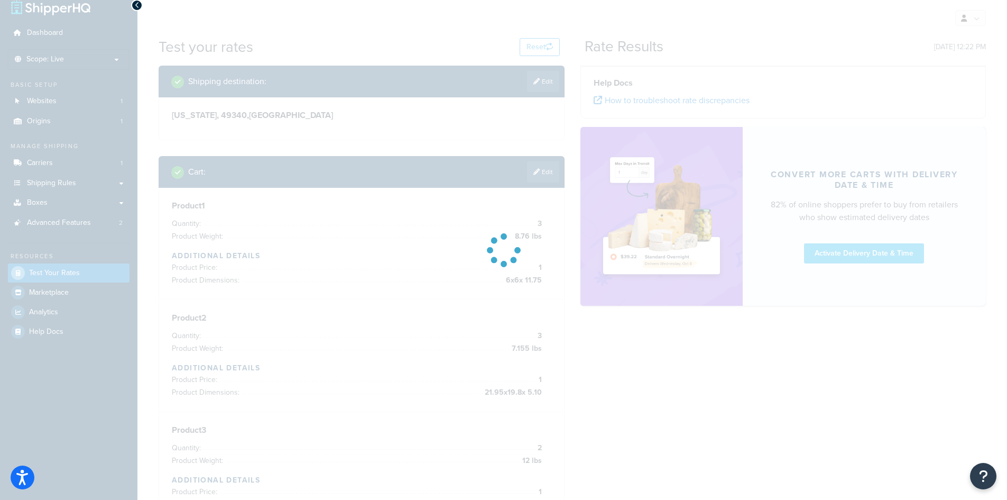
scroll to position [0, 0]
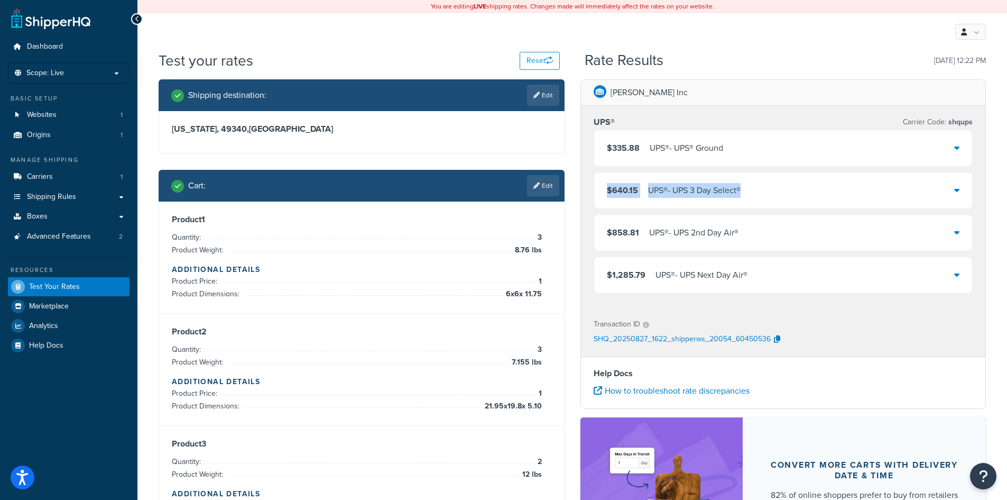
click at [830, 167] on div "$335.88 UPS® - UPS® Ground $640.15 UPS® - UPS 3 Day Select® $858.81 UPS® - UPS …" at bounding box center [784, 212] width 380 height 164
click at [825, 145] on div "$335.88 UPS® - UPS® Ground" at bounding box center [783, 148] width 379 height 36
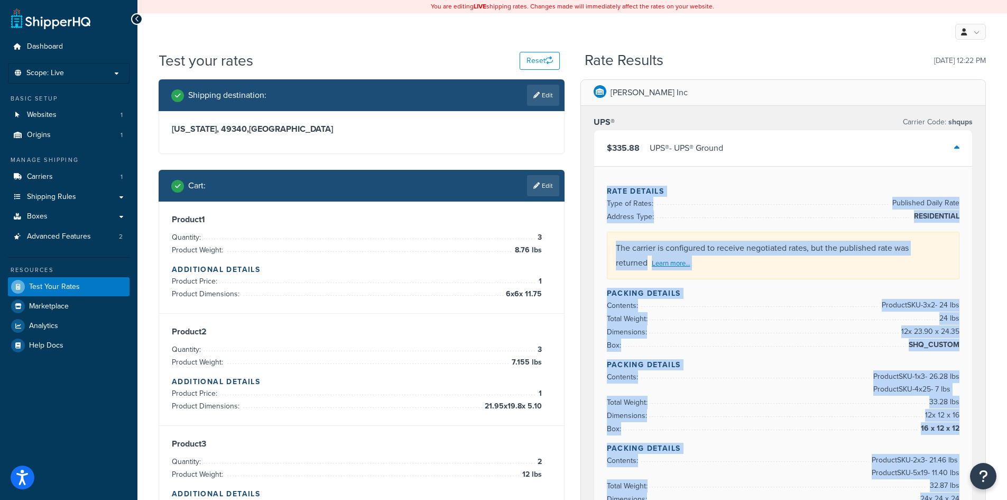
click at [797, 183] on div "Rate Details Type of Rates: Published Daily Rate Address Type: RESIDENTIAL The …" at bounding box center [783, 486] width 379 height 641
click at [873, 328] on li "Dimensions: 12 x 23.90 x 24.35" at bounding box center [783, 331] width 353 height 13
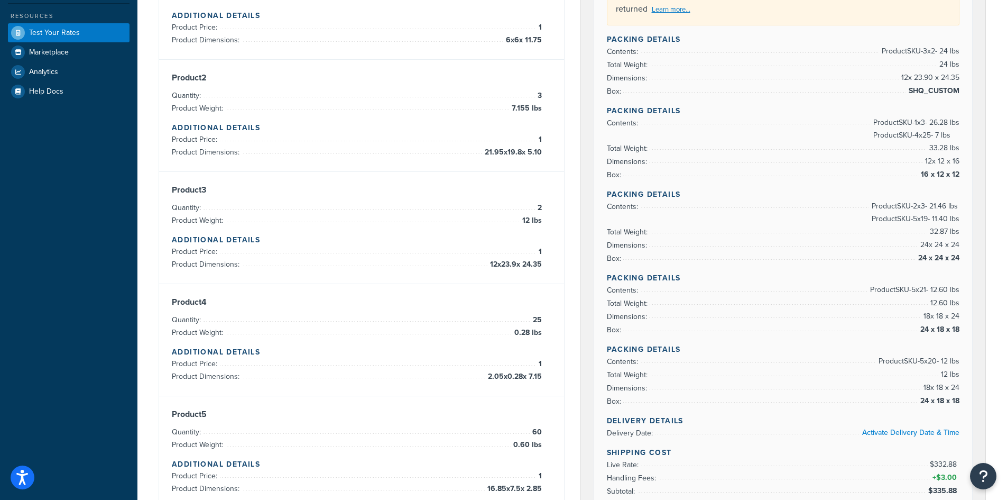
scroll to position [264, 0]
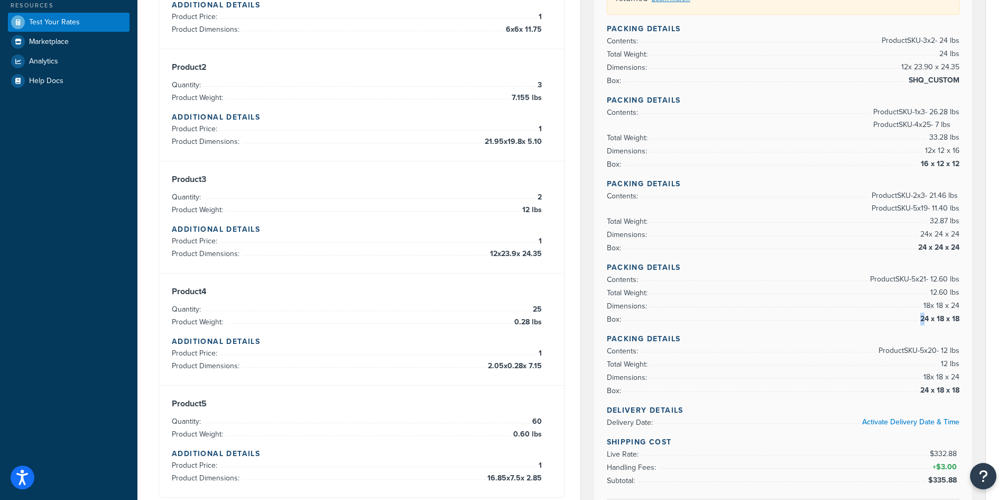
drag, startPoint x: 926, startPoint y: 318, endPoint x: 973, endPoint y: 315, distance: 47.2
click at [973, 315] on div "$335.88 UPS® - UPS® Ground Rate Details Type of Rates: Published Daily Rate Add…" at bounding box center [784, 204] width 380 height 678
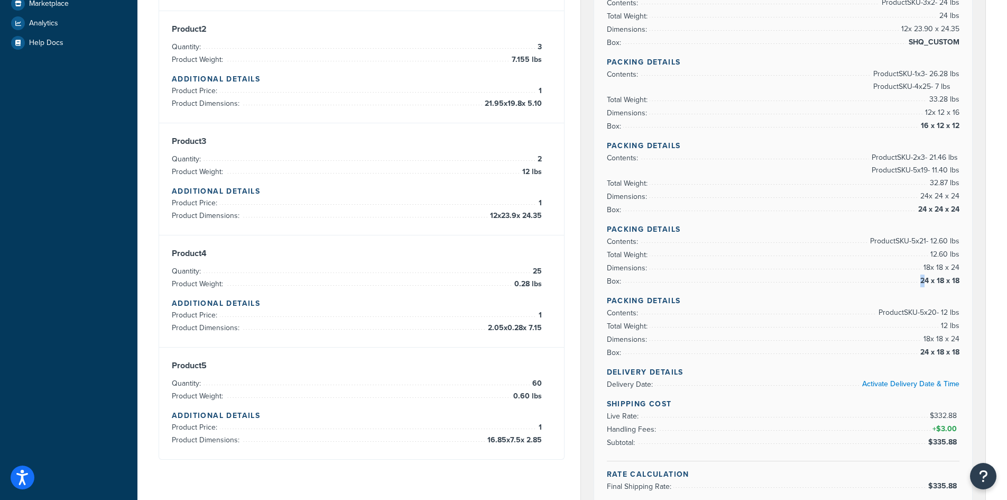
scroll to position [317, 0]
